Goal: Task Accomplishment & Management: Manage account settings

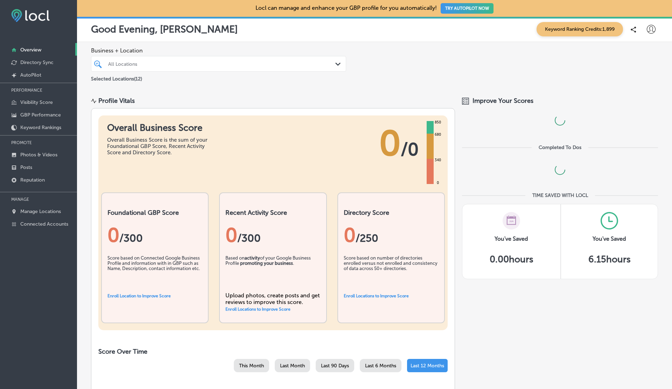
click at [649, 28] on icon at bounding box center [651, 29] width 9 height 9
click at [635, 94] on p "Log Out" at bounding box center [635, 90] width 21 height 8
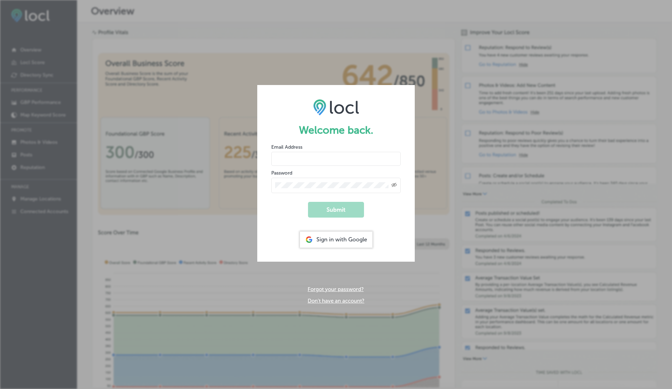
click at [313, 299] on link "Don't have an account?" at bounding box center [336, 301] width 57 height 6
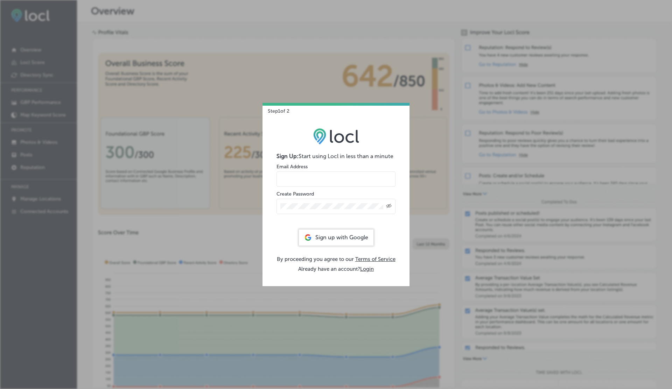
click at [289, 181] on input "email" at bounding box center [335, 178] width 119 height 15
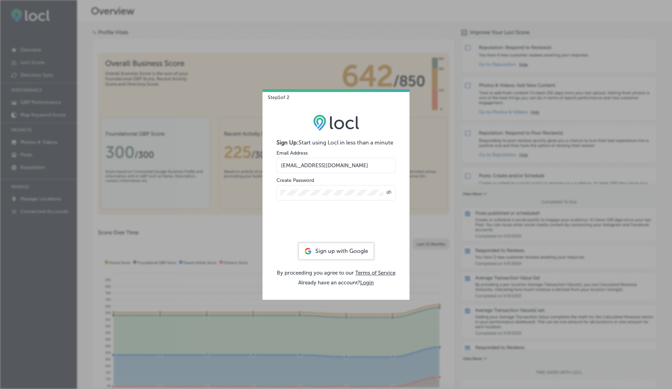
type input "[EMAIL_ADDRESS][DOMAIN_NAME]"
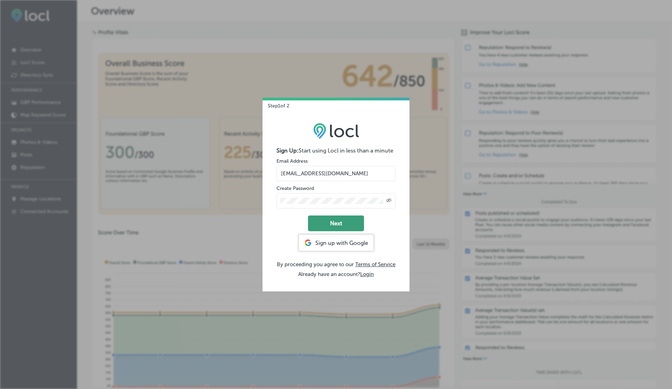
click at [329, 221] on button "Next" at bounding box center [336, 224] width 56 height 16
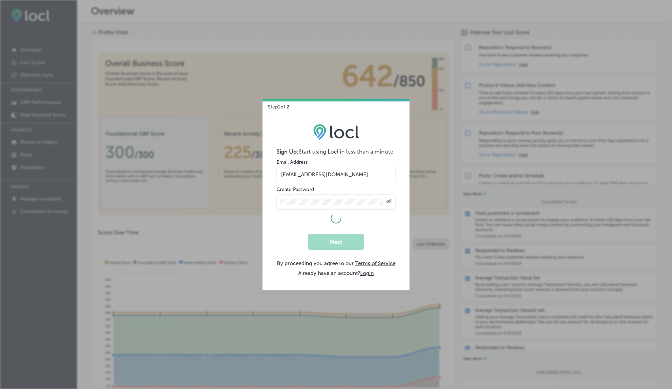
select select "US"
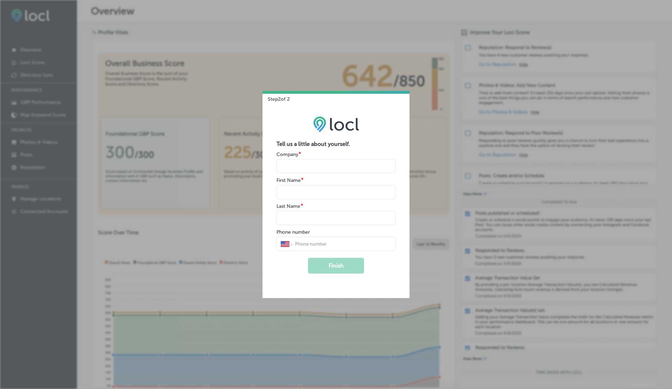
click at [314, 168] on input "name" at bounding box center [335, 166] width 119 height 14
type input "V"
type input "G"
click at [308, 258] on button "Finish" at bounding box center [336, 266] width 56 height 16
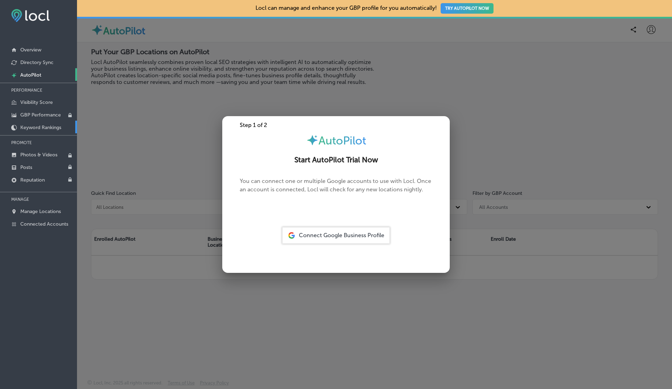
click at [40, 125] on p "Keyword Rankings" at bounding box center [40, 128] width 41 height 6
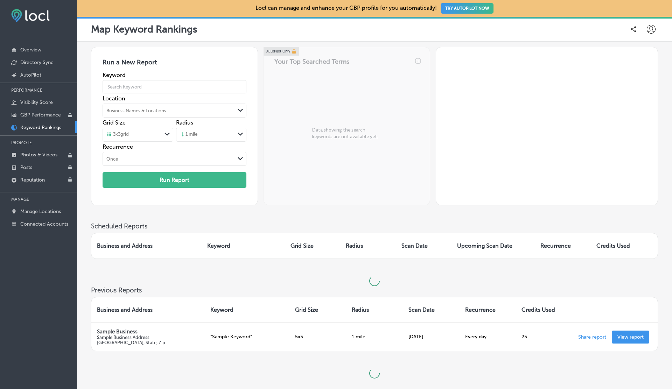
click at [40, 125] on p "Keyword Rankings" at bounding box center [40, 128] width 41 height 6
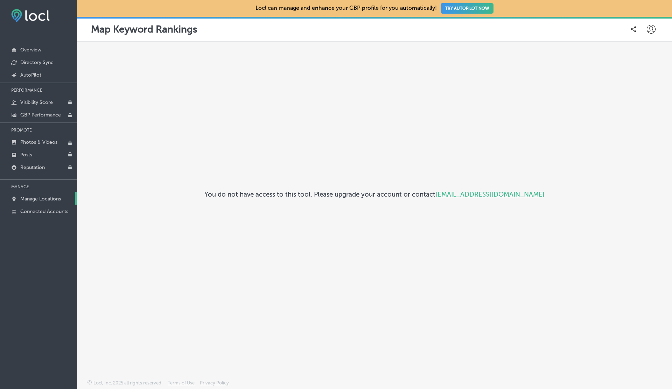
click at [41, 197] on p "Manage Locations" at bounding box center [40, 199] width 41 height 6
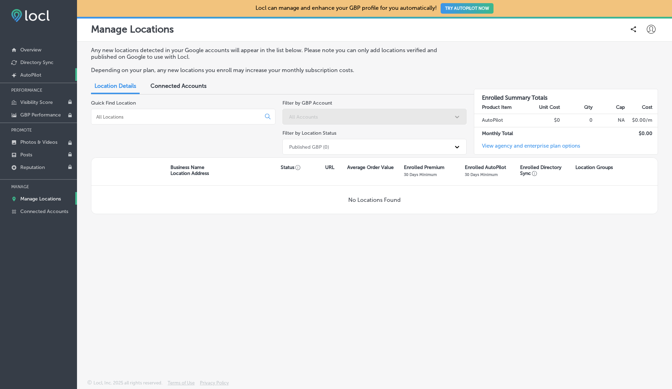
click at [42, 76] on link "Created by potrace 1.10, written by [PERSON_NAME] [DATE]-[DATE] AutoPilot" at bounding box center [38, 74] width 77 height 13
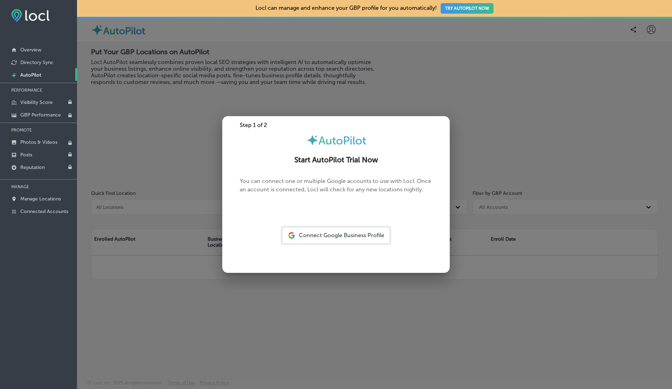
click at [329, 239] on div "Connect Google Business Profile" at bounding box center [335, 235] width 107 height 16
click at [345, 235] on span "Connect Google Business Profile" at bounding box center [341, 235] width 85 height 7
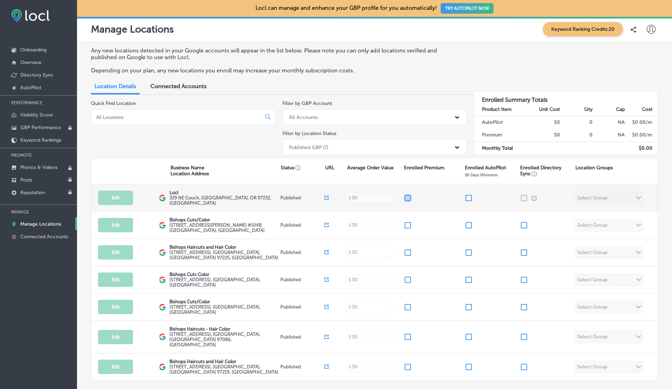
click at [406, 194] on input "checkbox" at bounding box center [408, 198] width 8 height 8
checkbox input "true"
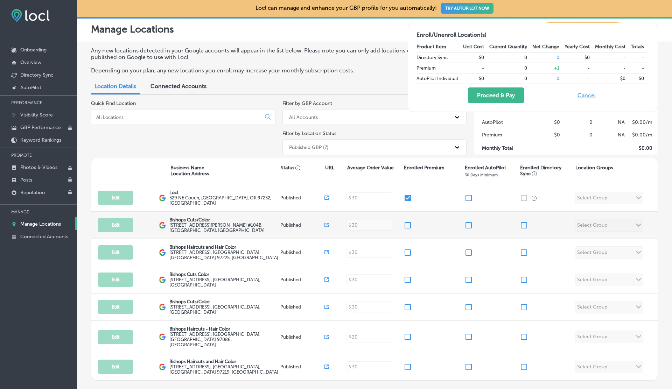
click at [407, 223] on input "checkbox" at bounding box center [408, 225] width 8 height 8
checkbox input "true"
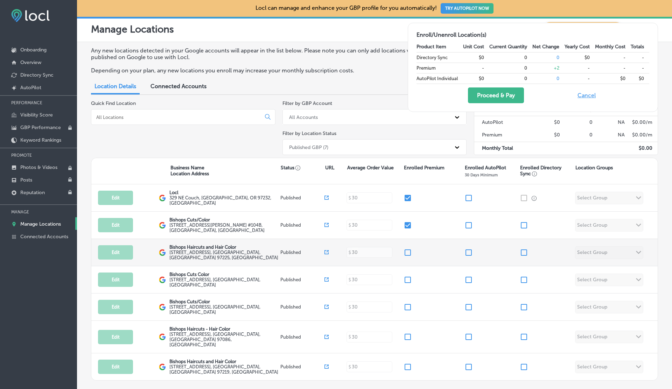
click at [407, 256] on div "Edit This location is not published yet. Bishops Haircuts and Hair Color 7550 S…" at bounding box center [374, 252] width 566 height 27
click at [407, 251] on input "checkbox" at bounding box center [408, 252] width 8 height 8
checkbox input "true"
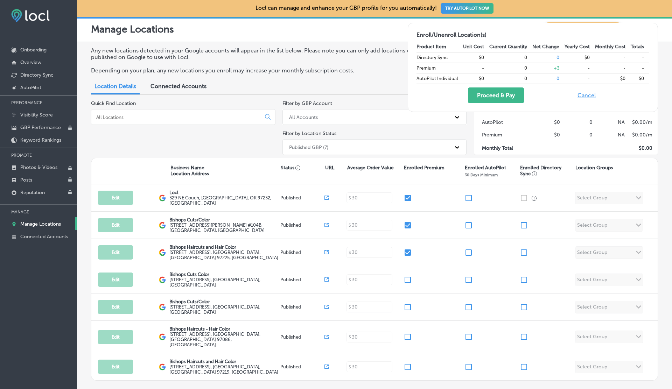
click at [584, 92] on button "Cancel" at bounding box center [586, 95] width 22 height 16
checkbox input "false"
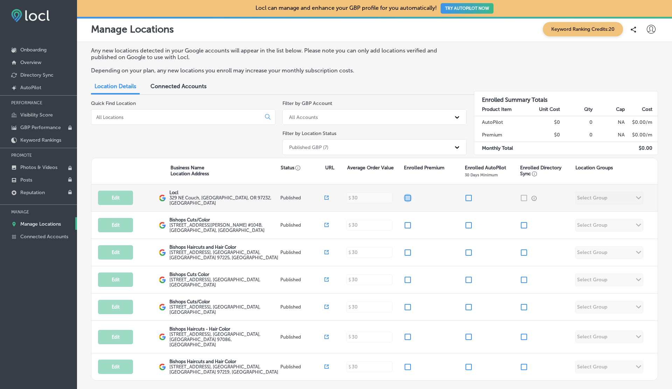
click at [406, 196] on input "checkbox" at bounding box center [408, 198] width 8 height 8
checkbox input "true"
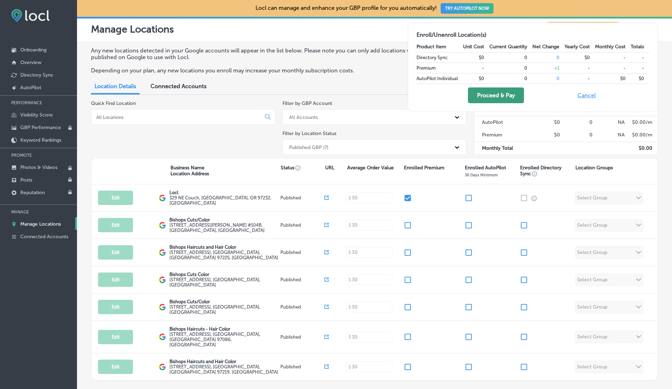
click at [484, 94] on button "Proceed & Pay" at bounding box center [496, 95] width 56 height 16
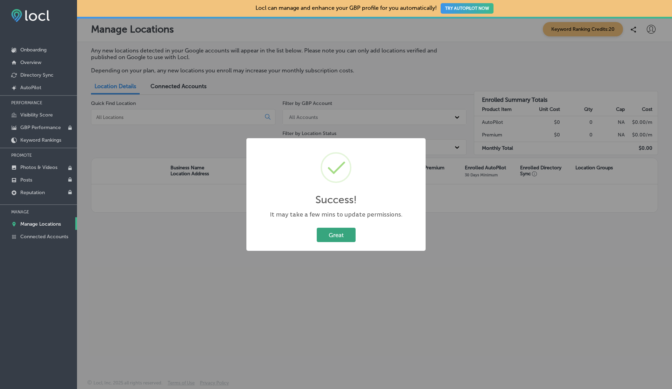
click at [331, 241] on button "Great" at bounding box center [336, 235] width 39 height 14
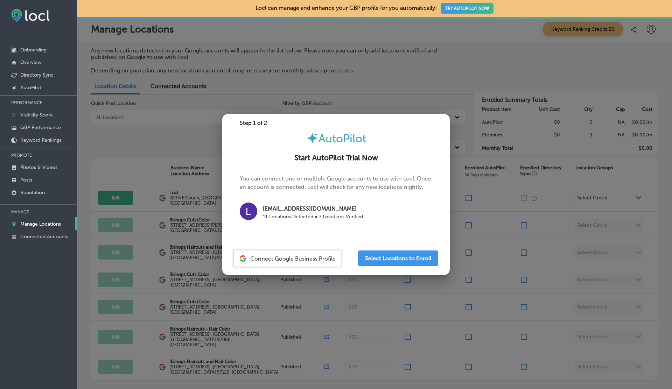
click at [163, 269] on div at bounding box center [336, 194] width 672 height 389
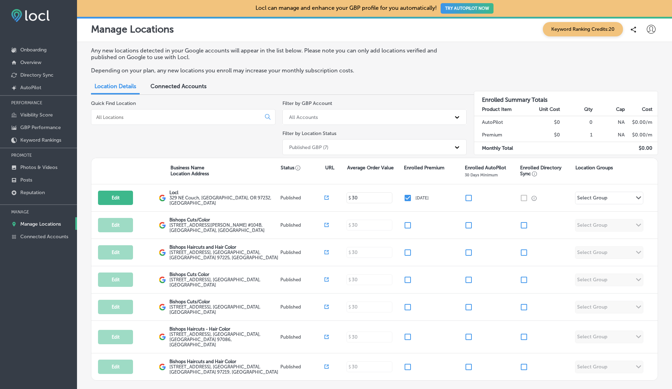
click at [650, 30] on icon at bounding box center [651, 29] width 9 height 9
click at [644, 54] on p "My Account" at bounding box center [640, 54] width 31 height 8
select select "US"
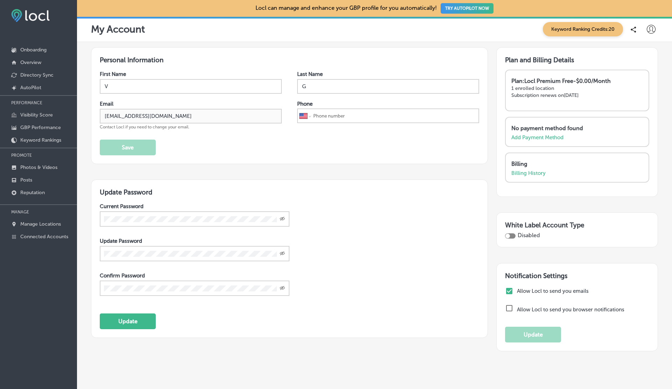
click at [652, 31] on icon at bounding box center [651, 29] width 9 height 9
click at [645, 85] on li "Log Out" at bounding box center [638, 90] width 48 height 16
